Goal: Find specific page/section: Find specific page/section

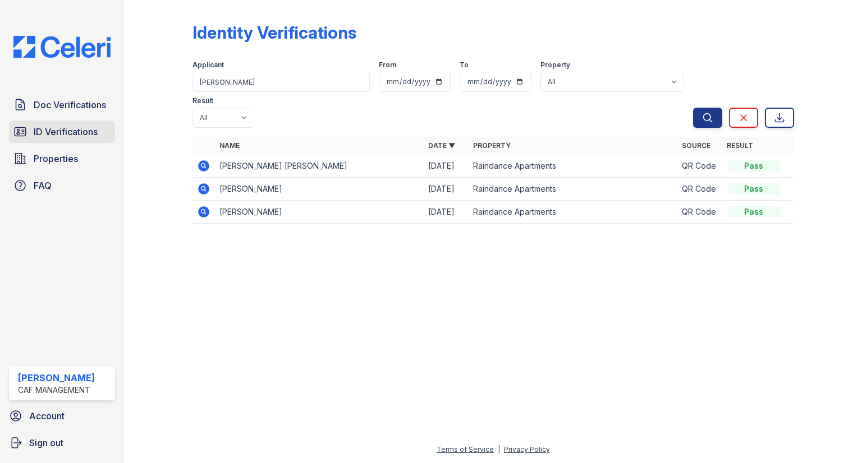
click at [37, 135] on span "ID Verifications" at bounding box center [66, 131] width 64 height 13
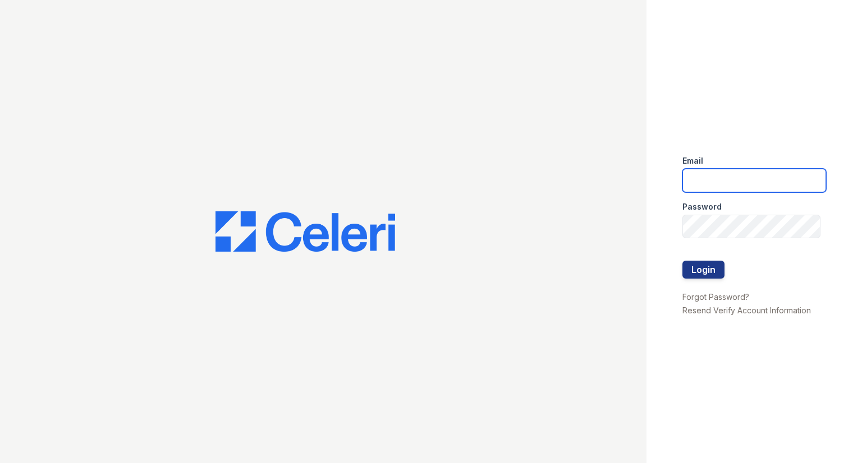
click at [716, 186] on input "email" at bounding box center [754, 181] width 144 height 24
type input "raindance3@cafmanagement.com"
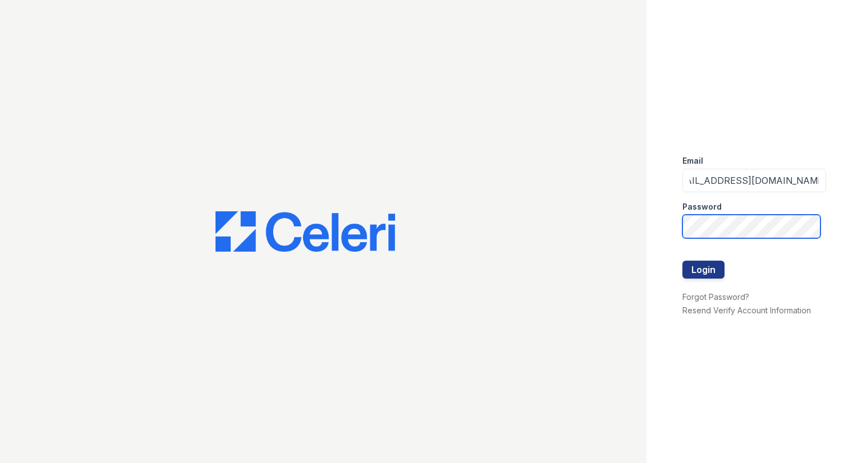
scroll to position [0, 0]
click at [682, 261] on button "Login" at bounding box center [703, 270] width 42 height 18
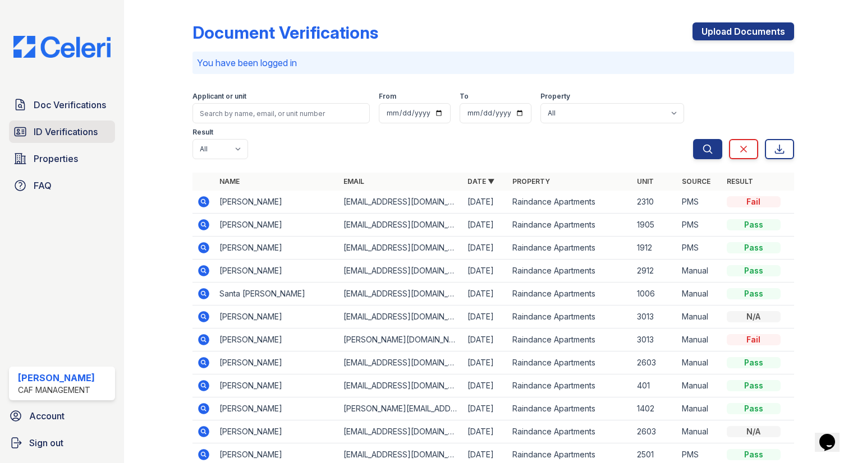
click at [42, 134] on span "ID Verifications" at bounding box center [66, 131] width 64 height 13
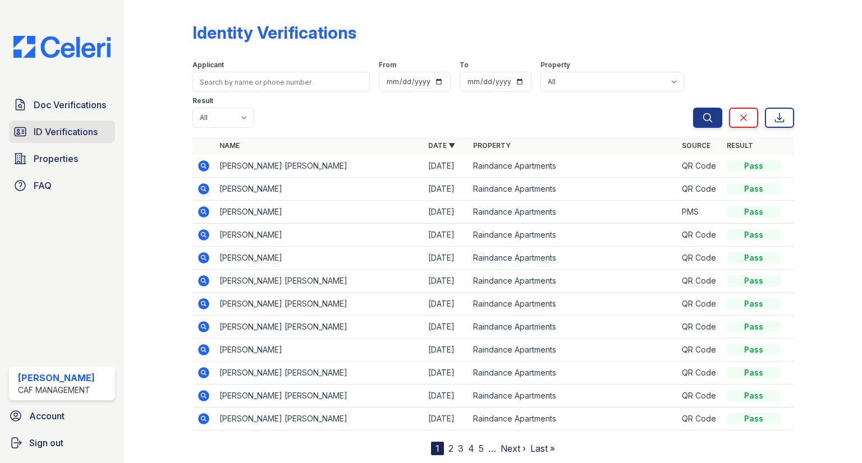
click at [64, 136] on span "ID Verifications" at bounding box center [66, 131] width 64 height 13
drag, startPoint x: 38, startPoint y: 111, endPoint x: 45, endPoint y: 118, distance: 9.9
click at [38, 111] on span "Doc Verifications" at bounding box center [70, 104] width 72 height 13
click at [47, 121] on link "ID Verifications" at bounding box center [62, 132] width 106 height 22
